Goal: Register for event/course

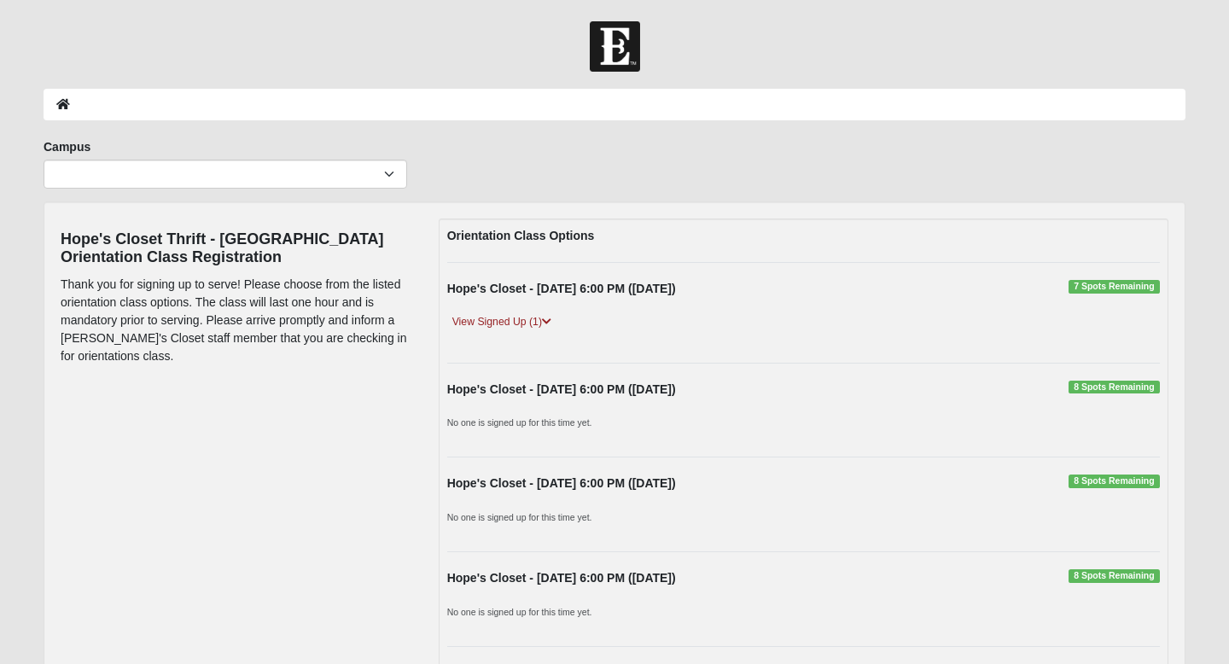
drag, startPoint x: 0, startPoint y: 0, endPoint x: 600, endPoint y: 310, distance: 675.0
click at [600, 310] on div "Hope's Closet - [DATE] 6:00 PM ([DATE]) 7 Spots Remaining View Signed Up (1) [P…" at bounding box center [803, 313] width 738 height 66
click at [519, 320] on link "View Signed Up (1)" at bounding box center [501, 322] width 109 height 18
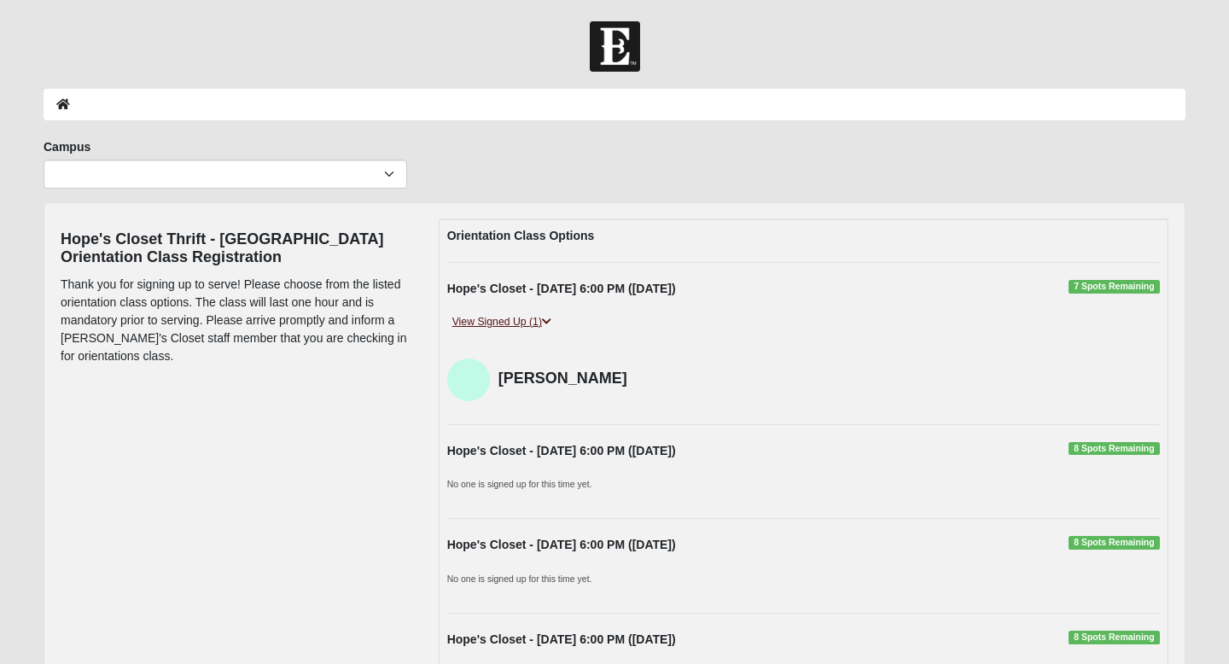
click at [549, 321] on icon at bounding box center [546, 322] width 9 height 10
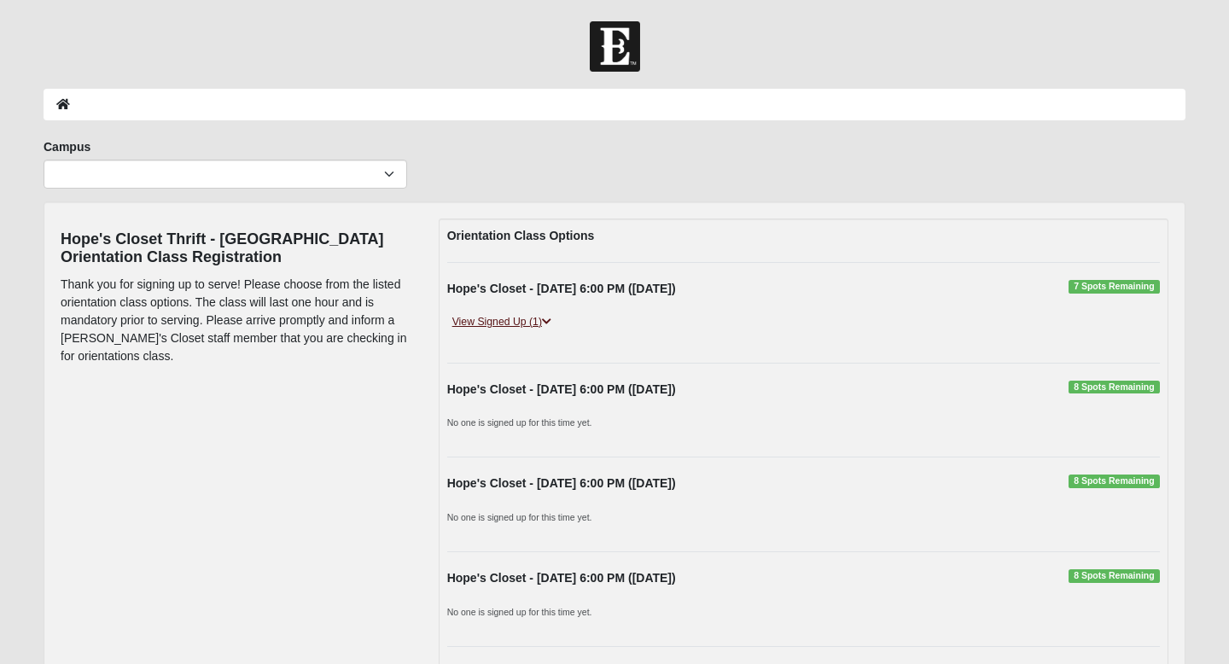
click at [549, 321] on icon at bounding box center [546, 322] width 9 height 10
